Goal: Information Seeking & Learning: Learn about a topic

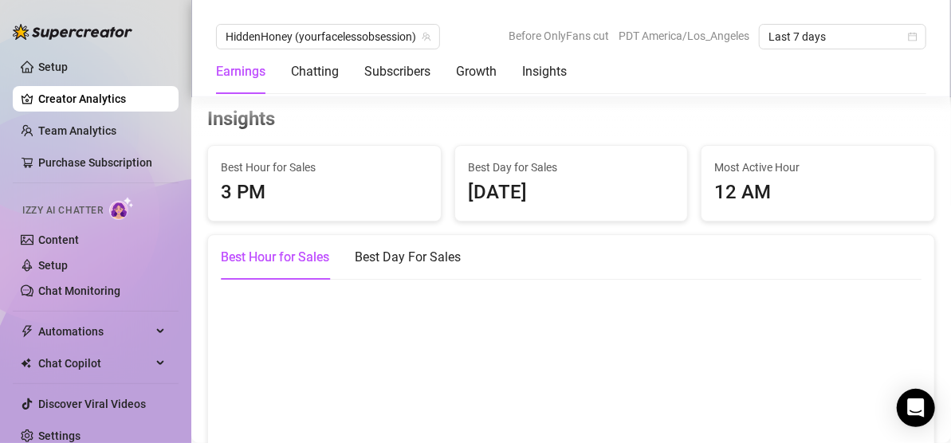
scroll to position [2423, 0]
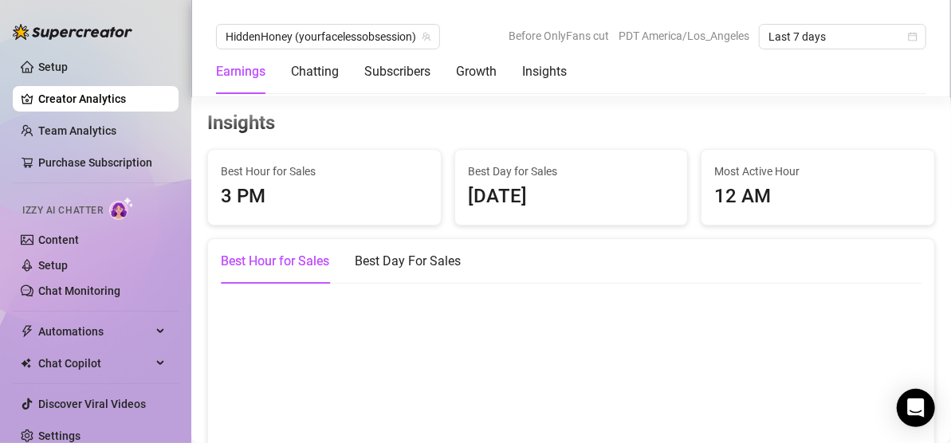
click at [508, 210] on div "[DATE]" at bounding box center [571, 197] width 207 height 30
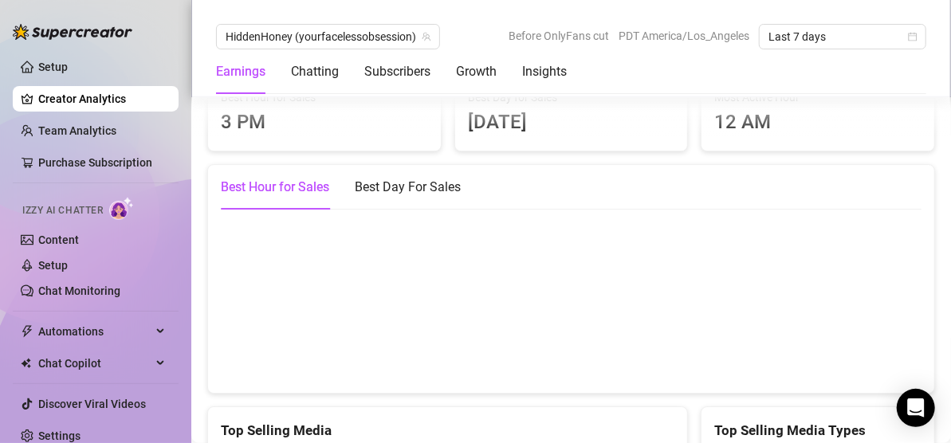
scroll to position [2498, 0]
click at [439, 177] on div "Best Day For Sales" at bounding box center [408, 186] width 106 height 45
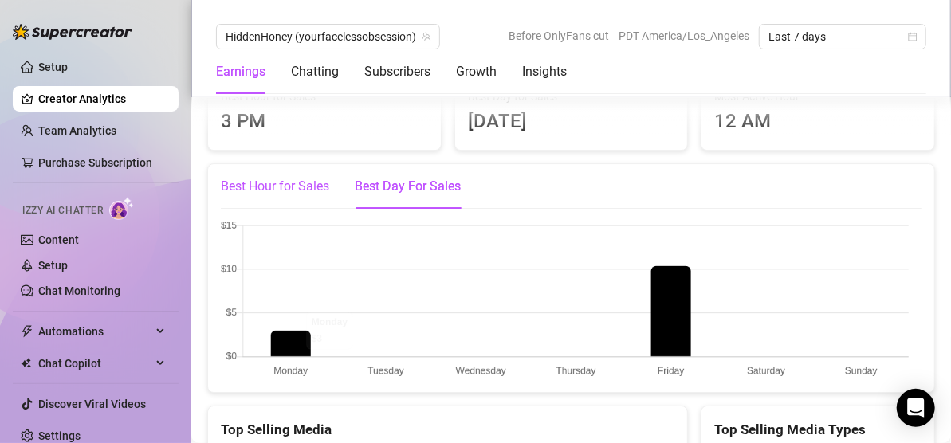
click at [283, 194] on div "Best Hour for Sales" at bounding box center [275, 186] width 108 height 19
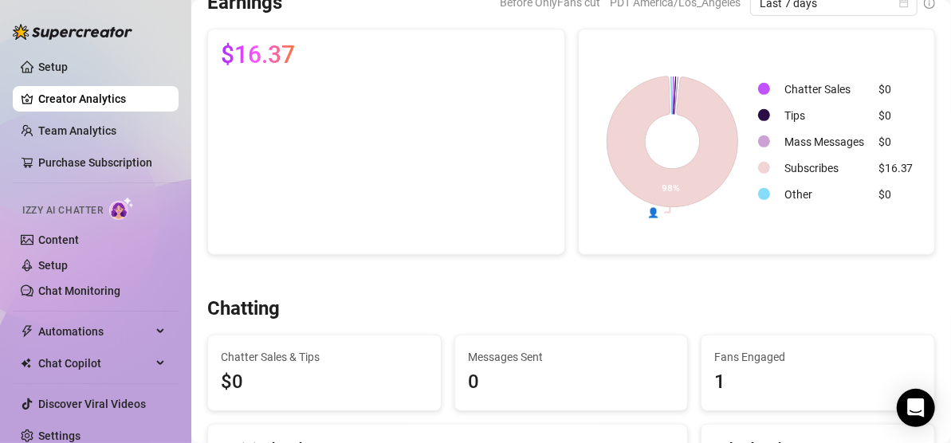
scroll to position [0, 0]
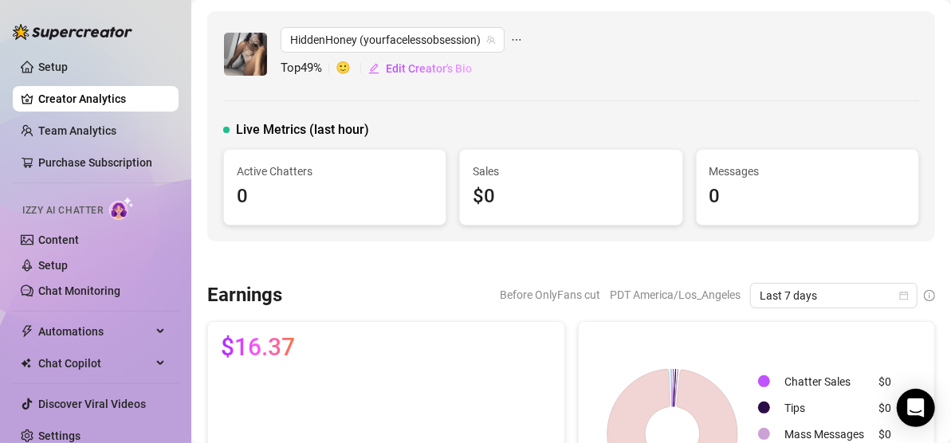
click at [514, 52] on span "ellipsis" at bounding box center [516, 40] width 11 height 26
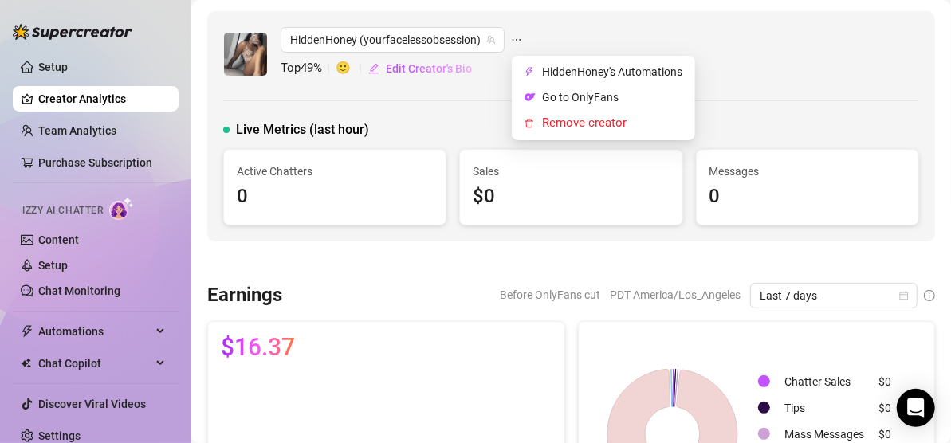
click at [385, 96] on div "HiddenHoney (yourfacelessobsession) Top 49 % 🙂 Edit Creator's Bio Live Metrics …" at bounding box center [571, 126] width 728 height 230
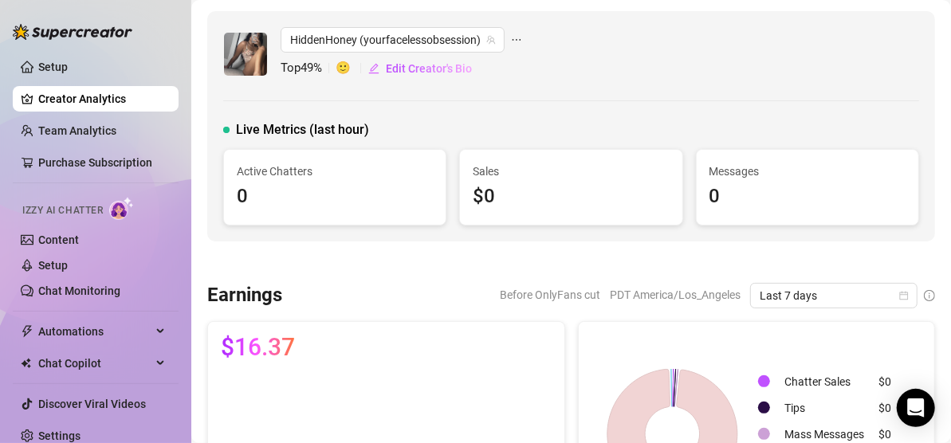
click at [315, 66] on span "Top 49 %" at bounding box center [308, 68] width 55 height 19
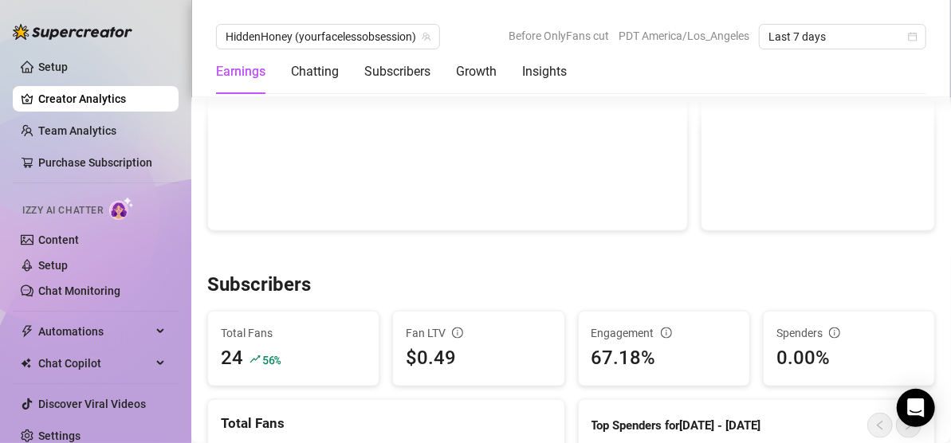
scroll to position [765, 0]
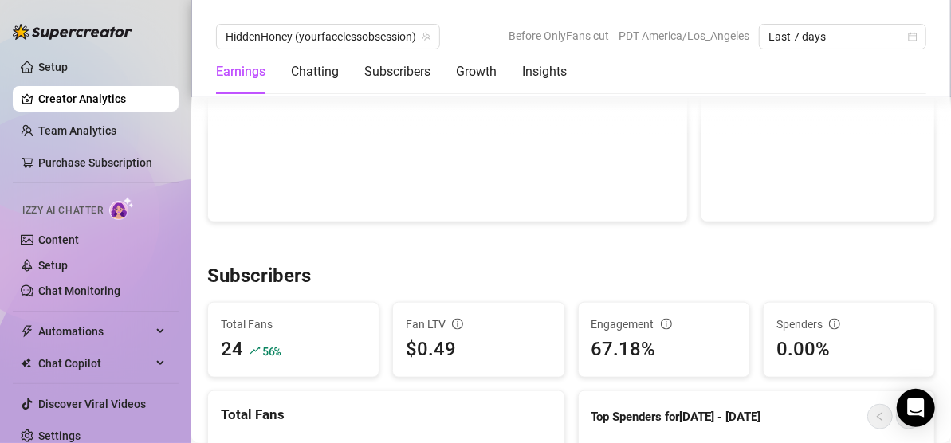
click at [214, 274] on h3 "Subscribers" at bounding box center [259, 277] width 104 height 26
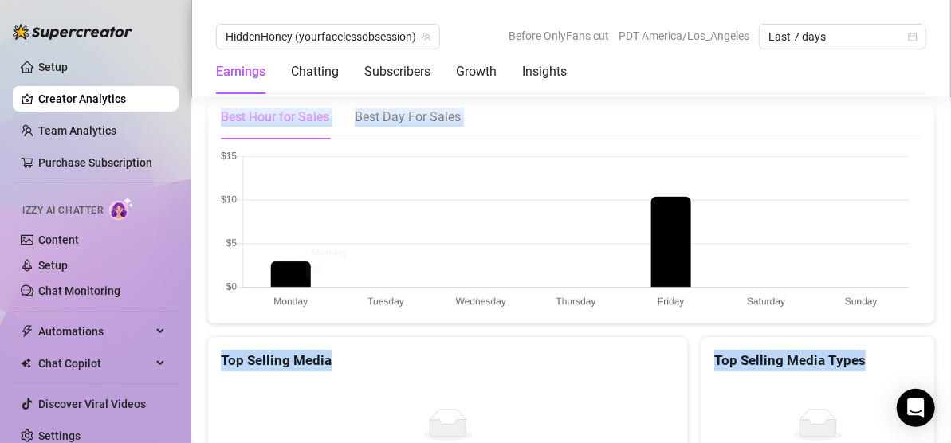
scroll to position [2615, 0]
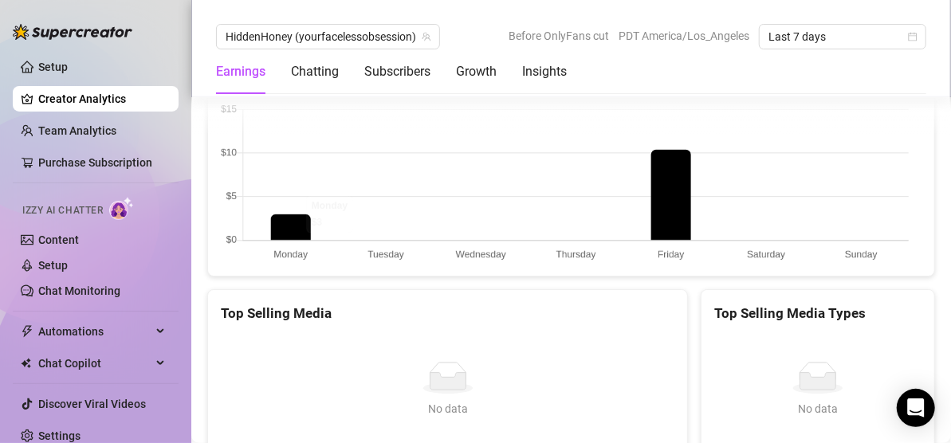
drag, startPoint x: 207, startPoint y: 271, endPoint x: 758, endPoint y: 162, distance: 561.4
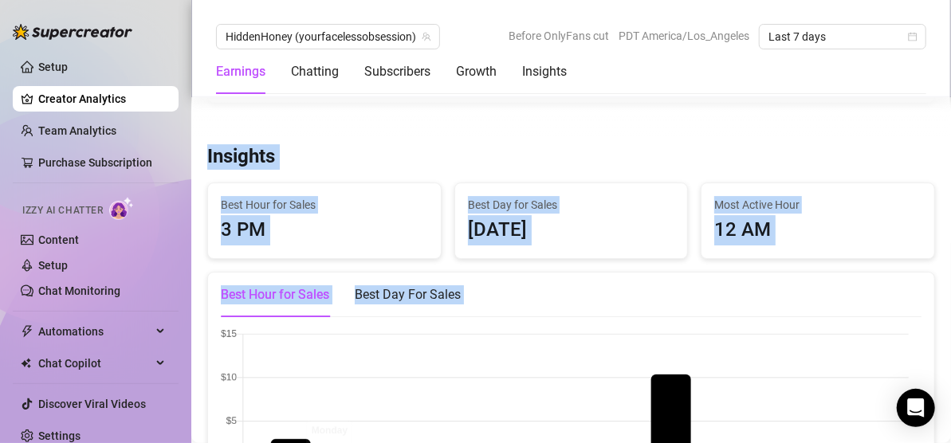
scroll to position [2389, 0]
click at [234, 164] on h3 "Insights" at bounding box center [241, 158] width 68 height 26
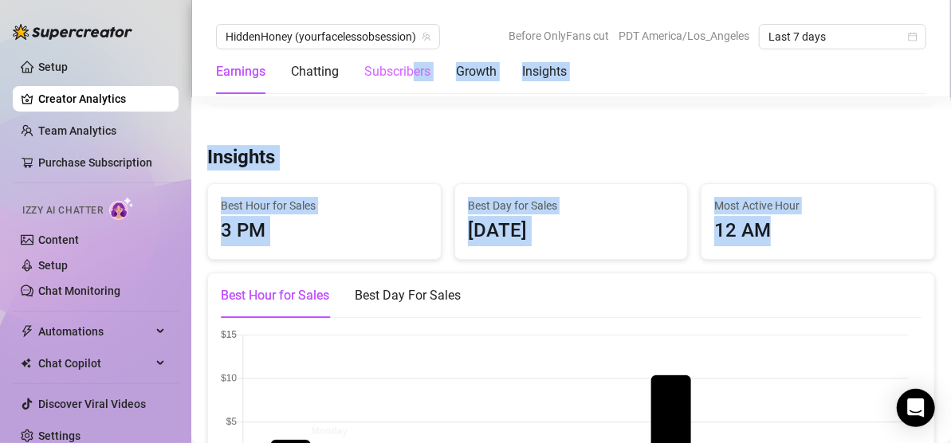
drag, startPoint x: 786, startPoint y: 241, endPoint x: 414, endPoint y: 75, distance: 407.7
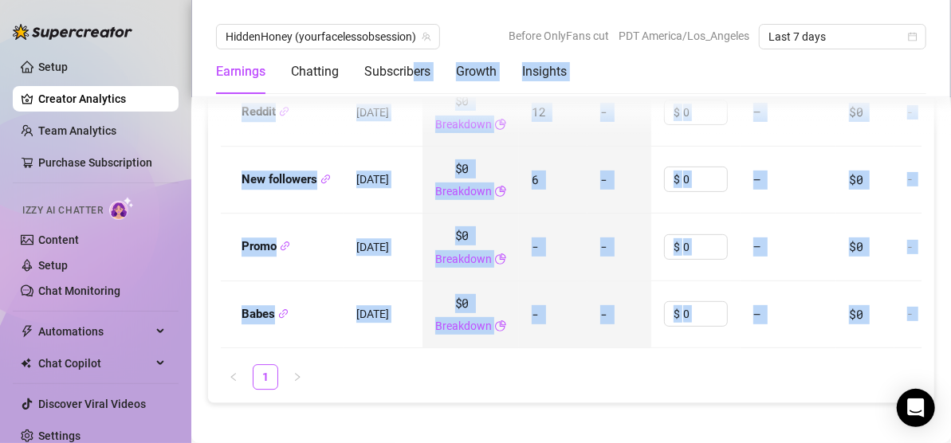
scroll to position [2072, 0]
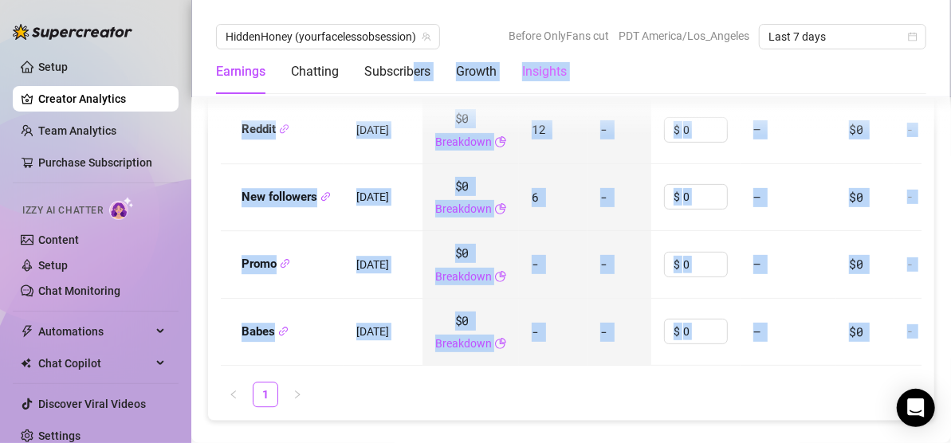
click at [552, 84] on div "Insights" at bounding box center [544, 71] width 45 height 45
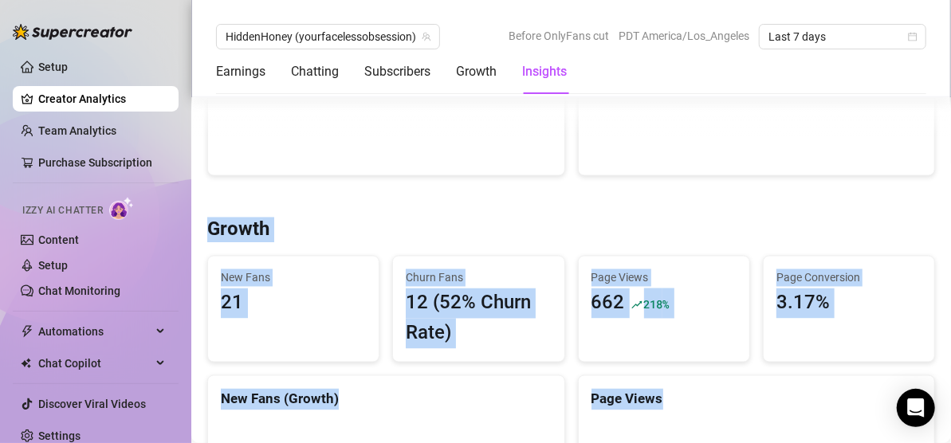
scroll to position [1285, 0]
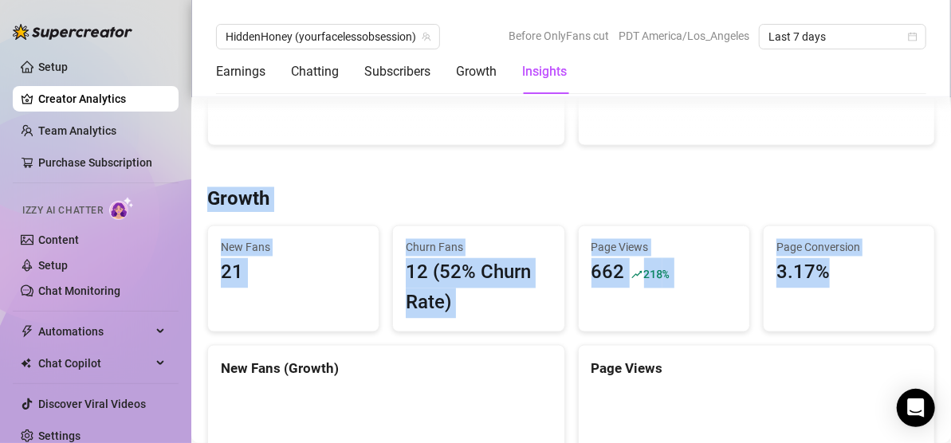
drag, startPoint x: 206, startPoint y: 182, endPoint x: 838, endPoint y: 280, distance: 640.2
click at [414, 249] on span "Churn Fans" at bounding box center [478, 248] width 145 height 18
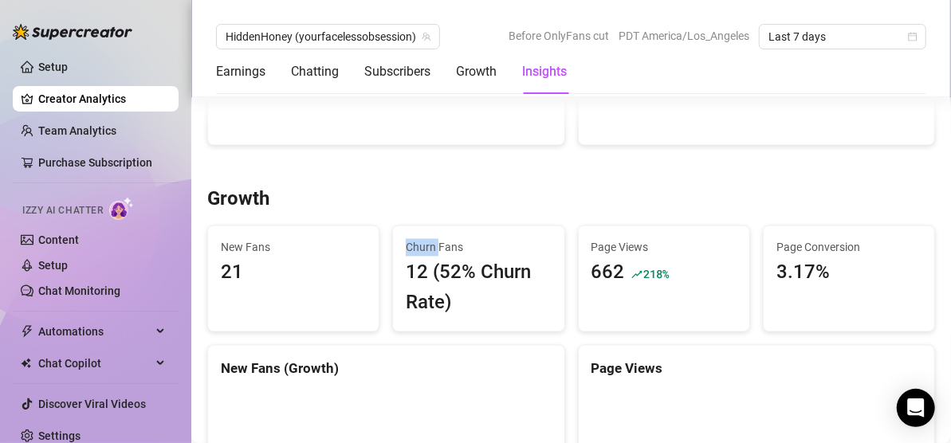
click at [414, 249] on span "Churn Fans" at bounding box center [478, 248] width 145 height 18
